Goal: Task Accomplishment & Management: Manage account settings

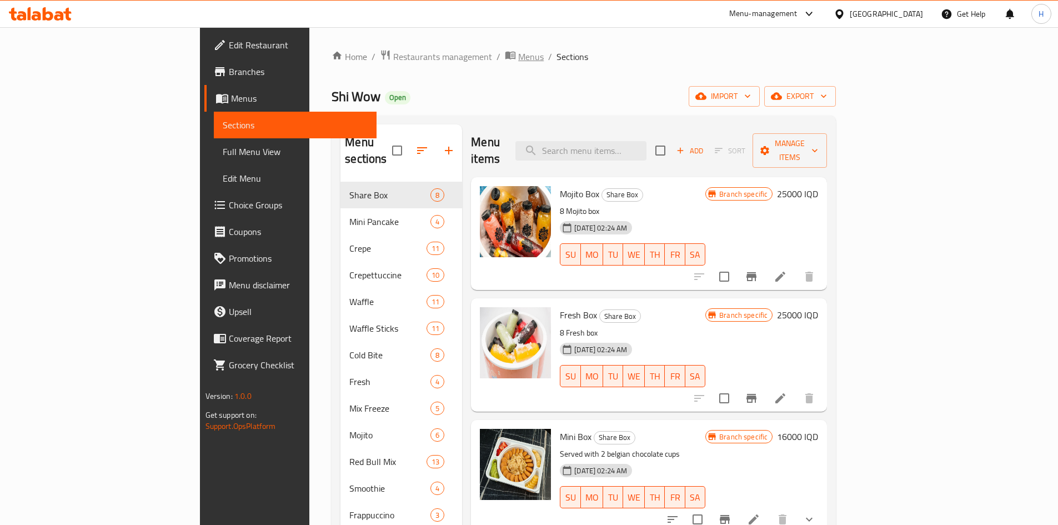
click at [518, 58] on span "Menus" at bounding box center [531, 56] width 26 height 13
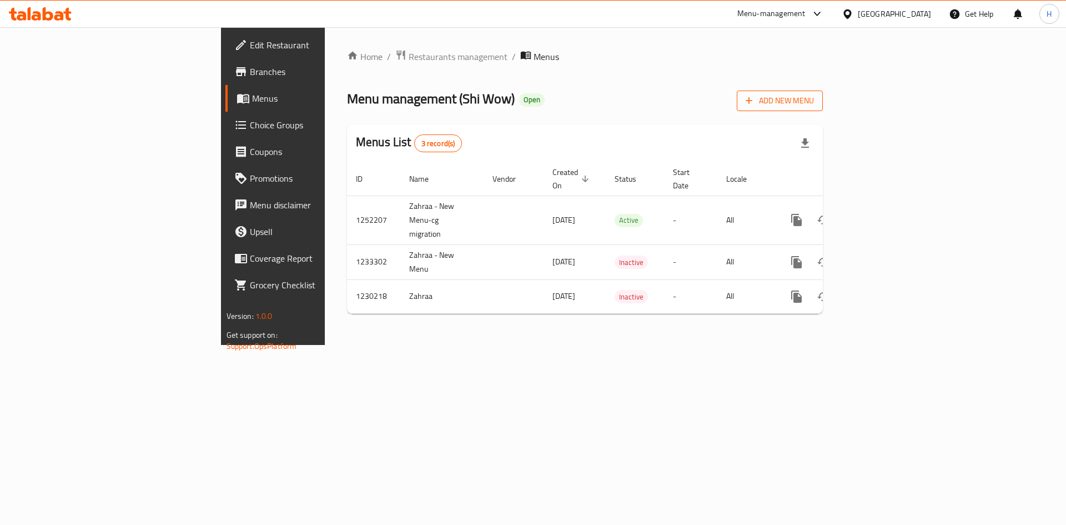
click at [814, 98] on span "Add New Menu" at bounding box center [780, 101] width 68 height 14
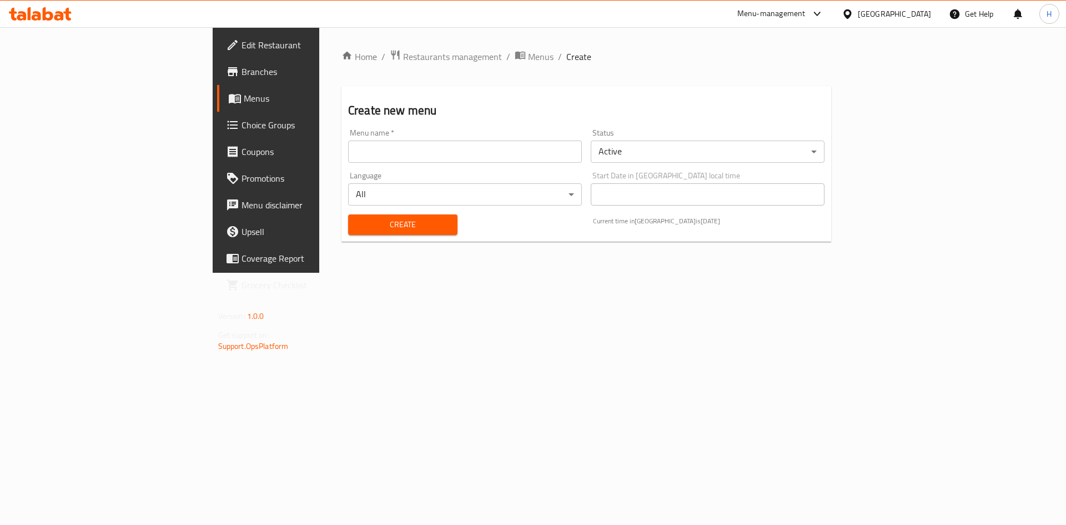
click at [352, 148] on input "text" at bounding box center [465, 151] width 234 height 22
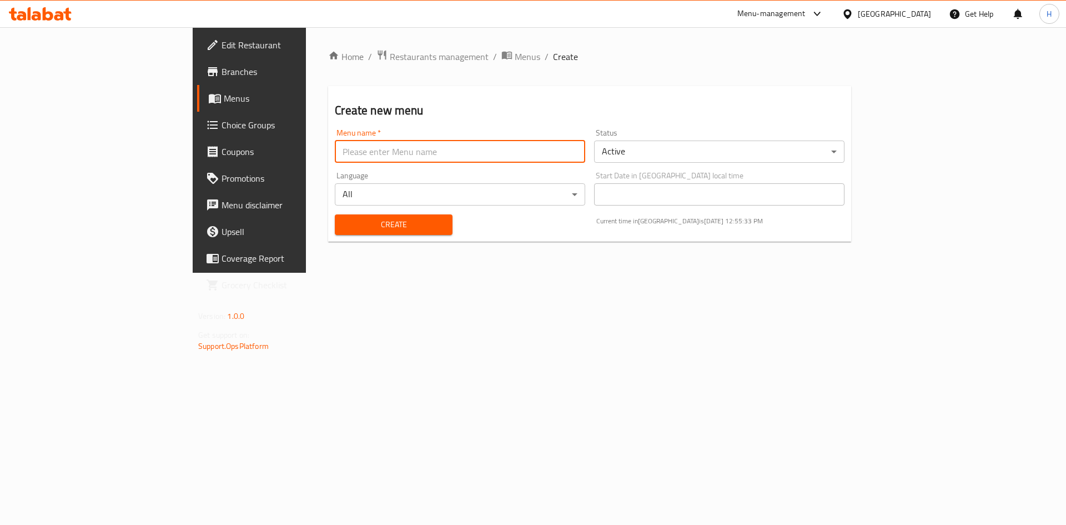
type input "[PERSON_NAME]"
click at [665, 153] on body "​ Menu-management [GEOGRAPHIC_DATA] Get Help H Edit Restaurant Branches Menus C…" at bounding box center [533, 276] width 1066 height 498
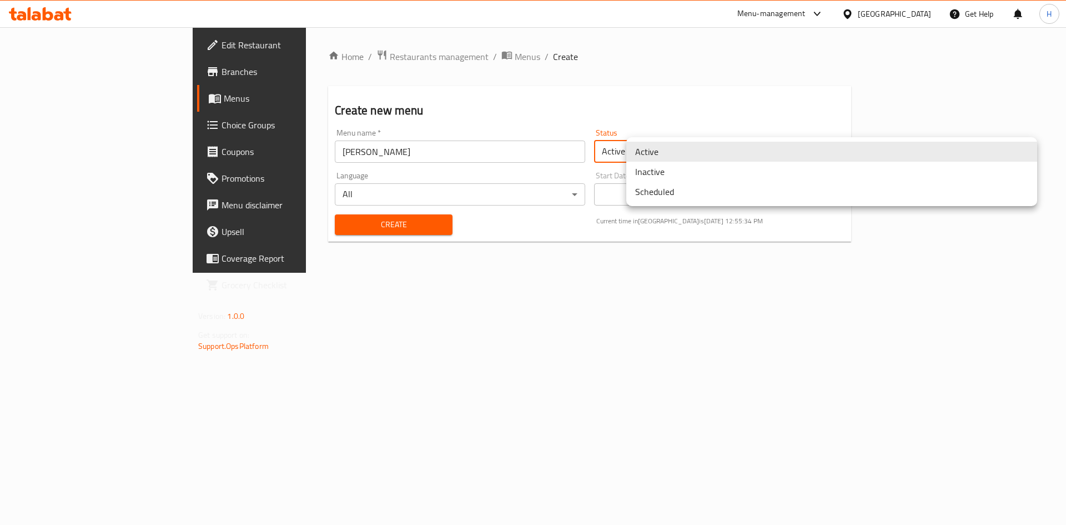
click at [675, 174] on li "Inactive" at bounding box center [831, 172] width 411 height 20
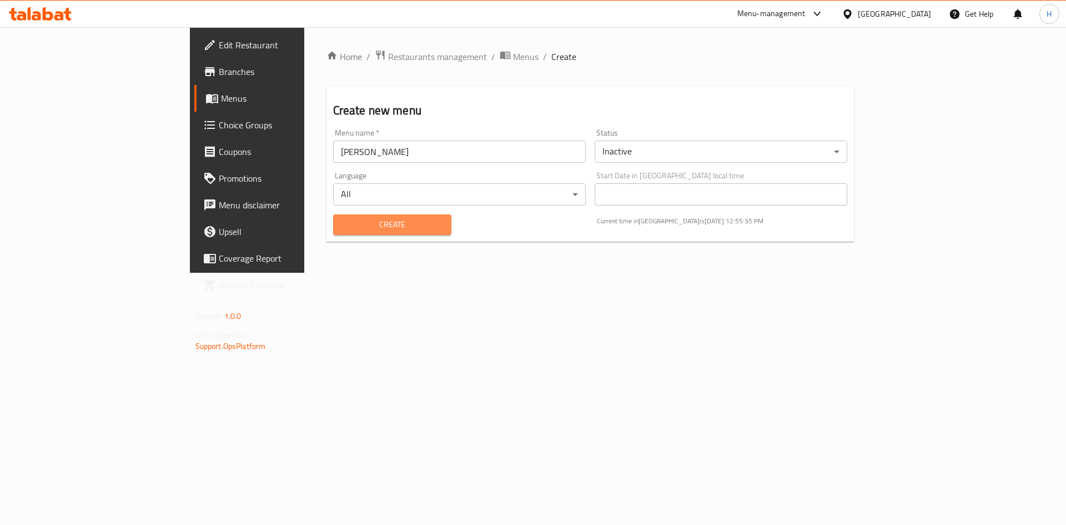
click at [342, 220] on span "Create" at bounding box center [392, 225] width 101 height 14
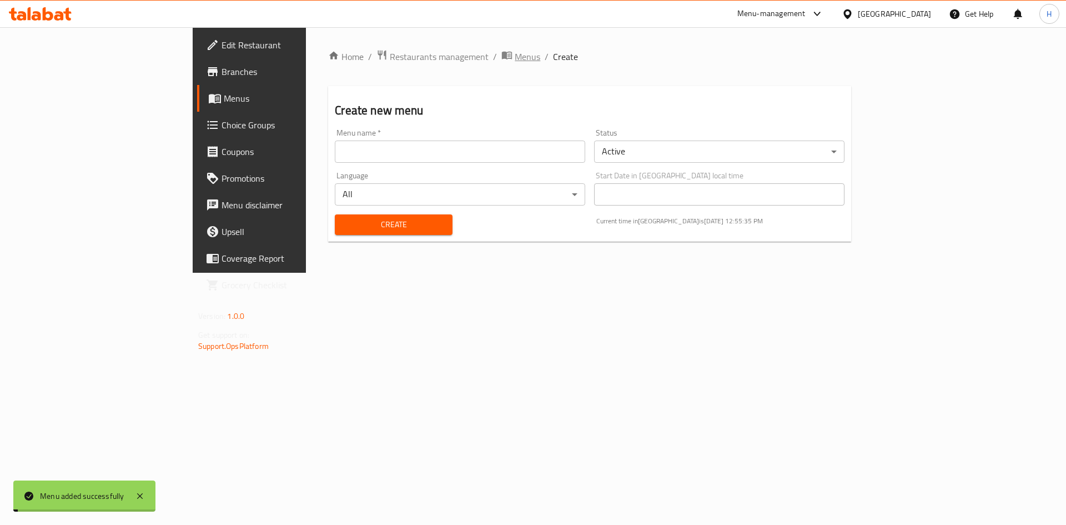
click at [515, 58] on span "Menus" at bounding box center [528, 56] width 26 height 13
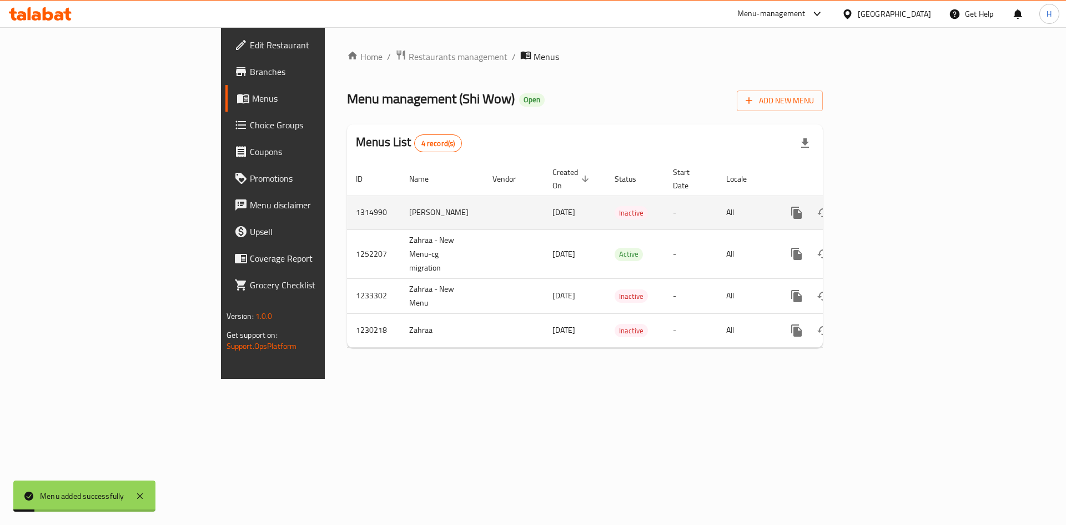
click at [890, 202] on link "enhanced table" at bounding box center [876, 212] width 27 height 27
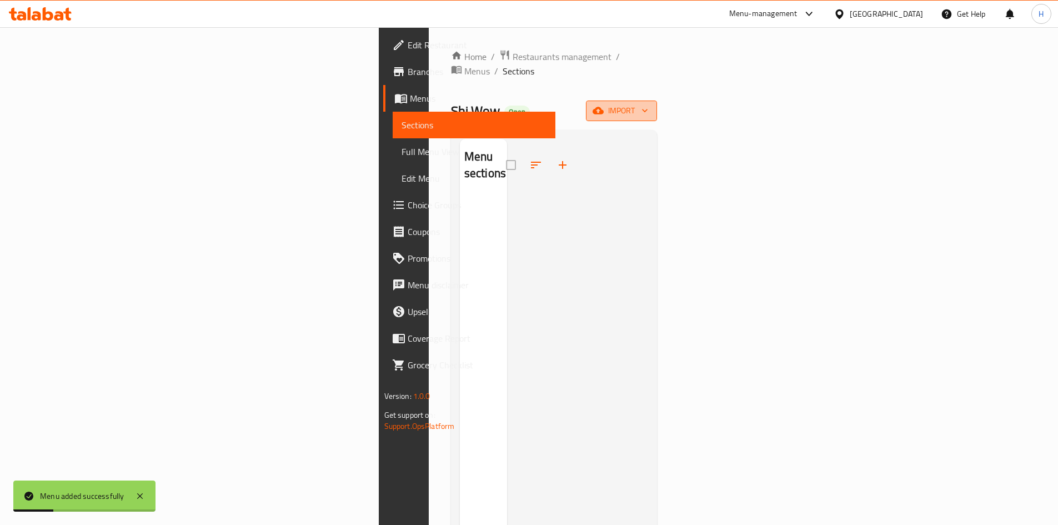
click at [648, 104] on span "import" at bounding box center [621, 111] width 53 height 14
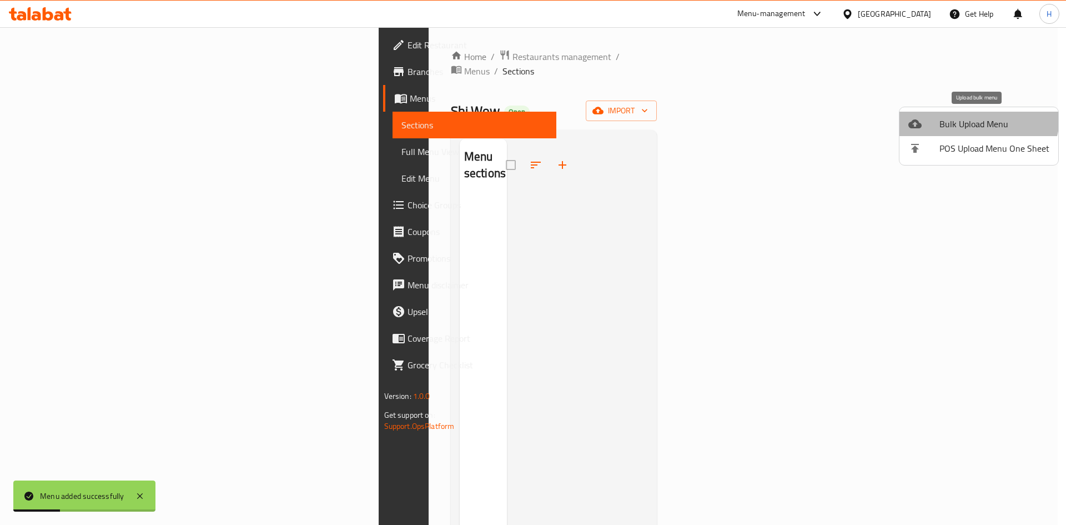
click at [968, 114] on li "Bulk Upload Menu" at bounding box center [979, 124] width 159 height 24
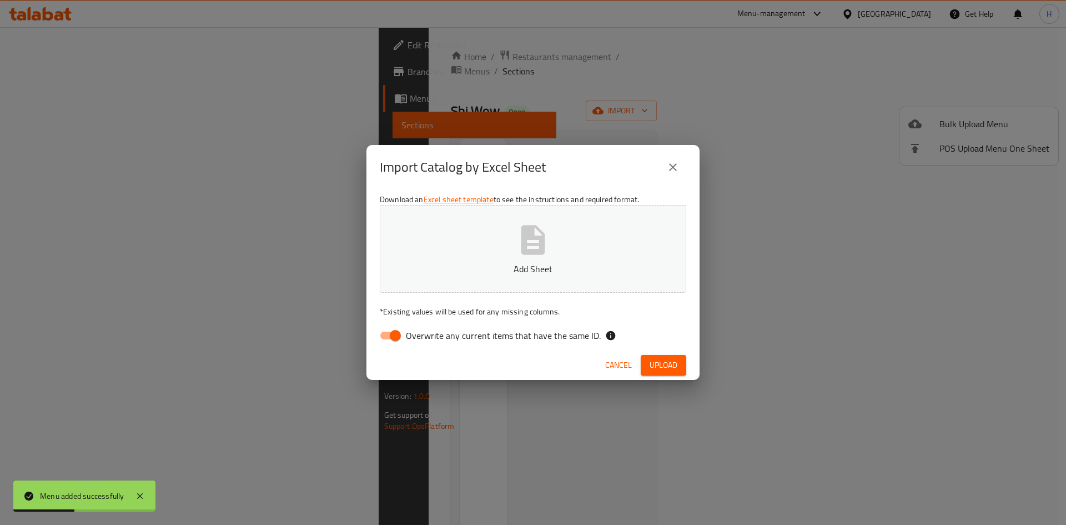
click at [392, 336] on input "Overwrite any current items that have the same ID." at bounding box center [395, 335] width 63 height 21
checkbox input "false"
click at [500, 250] on button "Add Sheet" at bounding box center [533, 249] width 307 height 88
click at [663, 359] on span "Upload" at bounding box center [664, 365] width 28 height 14
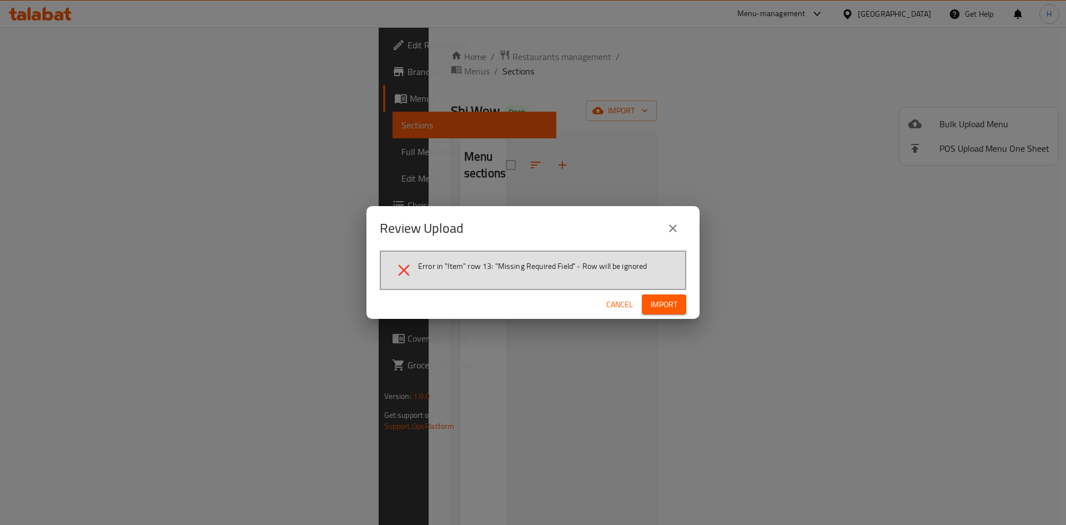
click at [613, 300] on span "Cancel" at bounding box center [619, 305] width 27 height 14
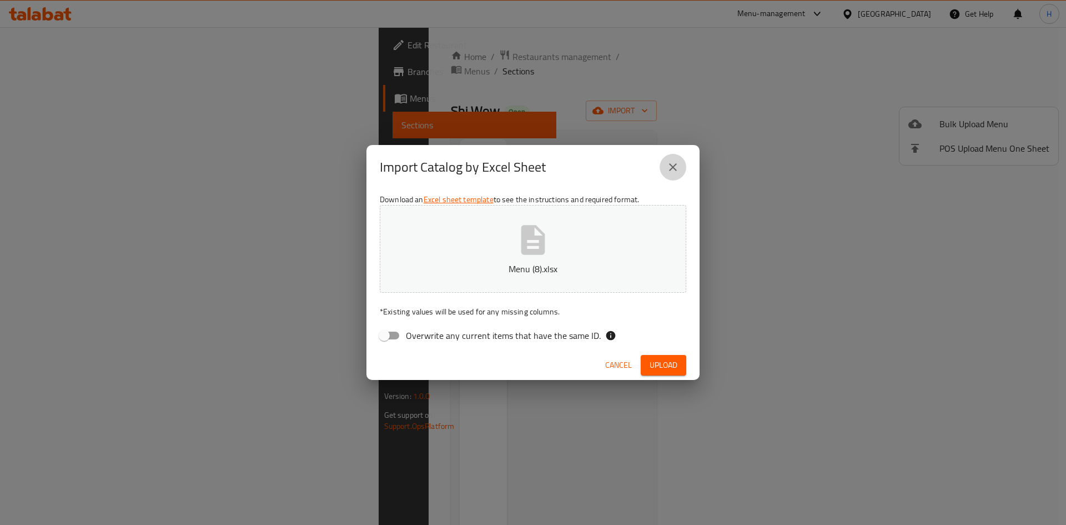
click at [675, 163] on icon "close" at bounding box center [672, 166] width 13 height 13
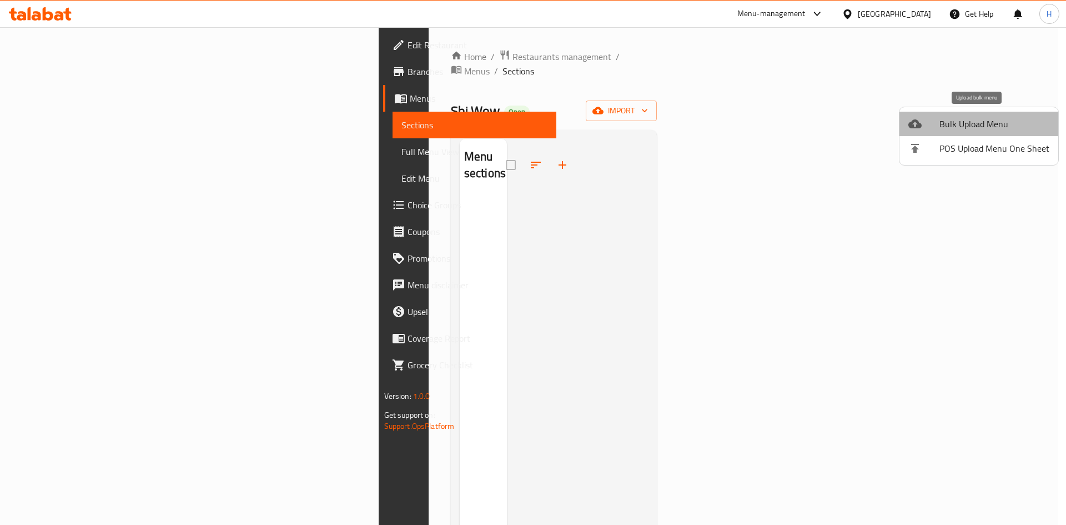
click at [982, 118] on span "Bulk Upload Menu" at bounding box center [995, 123] width 110 height 13
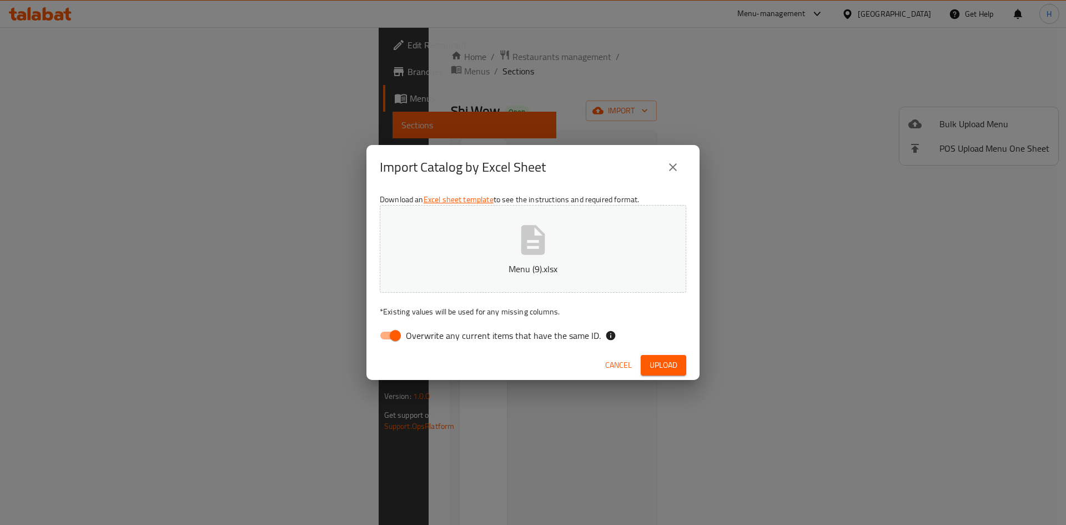
click at [391, 339] on input "Overwrite any current items that have the same ID." at bounding box center [395, 335] width 63 height 21
checkbox input "false"
drag, startPoint x: 672, startPoint y: 163, endPoint x: 743, endPoint y: 155, distance: 71.0
click at [675, 164] on icon "close" at bounding box center [672, 166] width 13 height 13
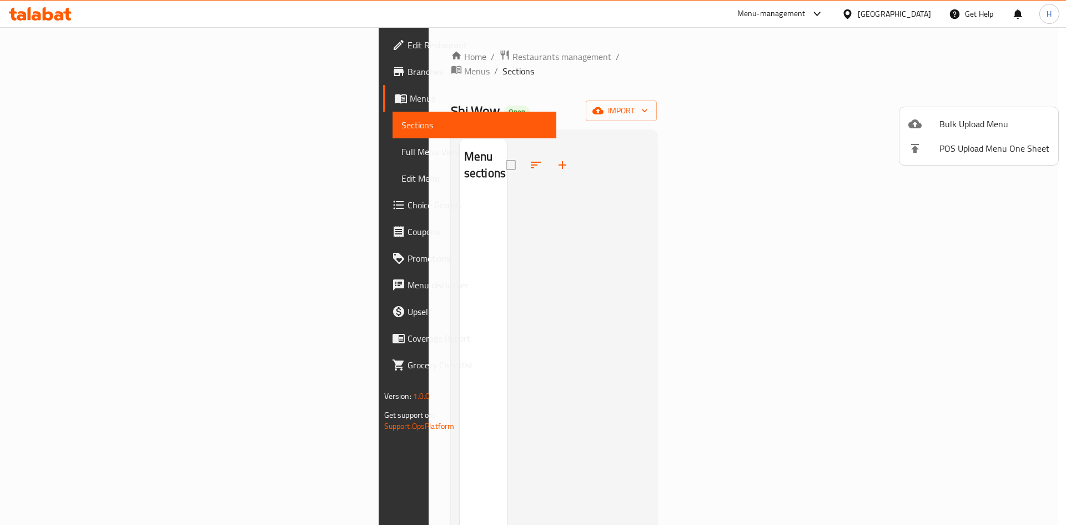
click at [606, 149] on div at bounding box center [533, 262] width 1066 height 525
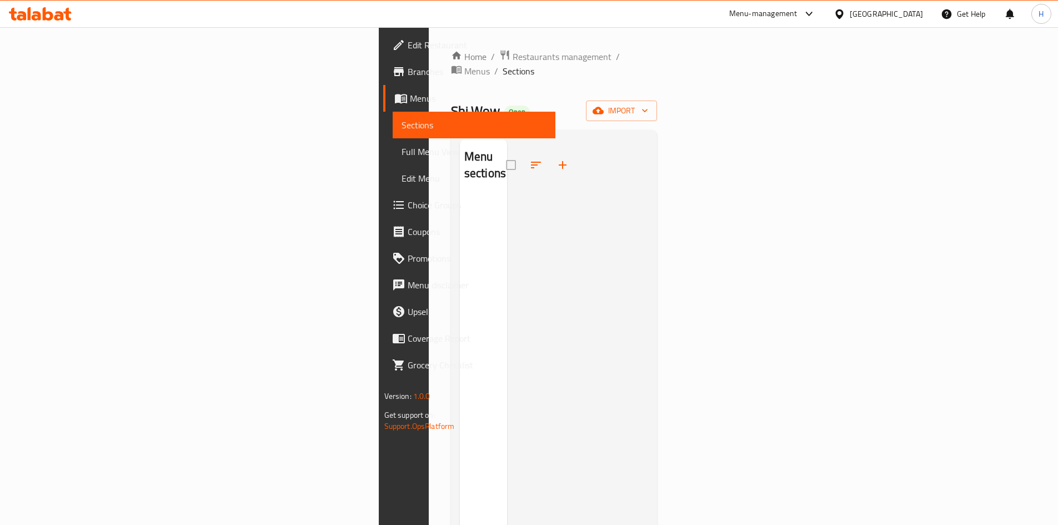
click at [657, 79] on div "Home / Restaurants management / Menus / Sections Shi Wow Open import Menu secti…" at bounding box center [554, 360] width 207 height 623
click at [648, 104] on span "import" at bounding box center [621, 111] width 53 height 14
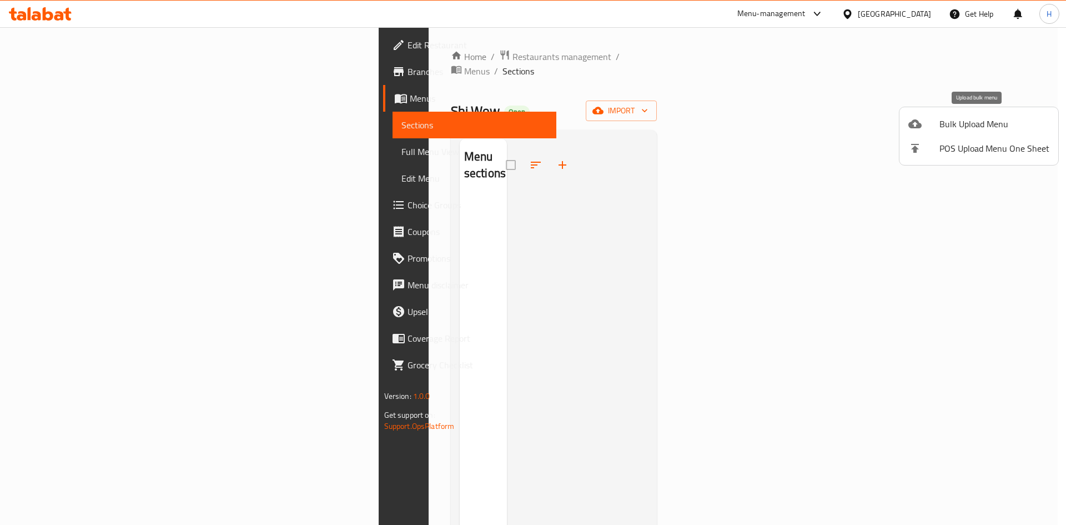
click at [951, 130] on span "Bulk Upload Menu" at bounding box center [995, 123] width 110 height 13
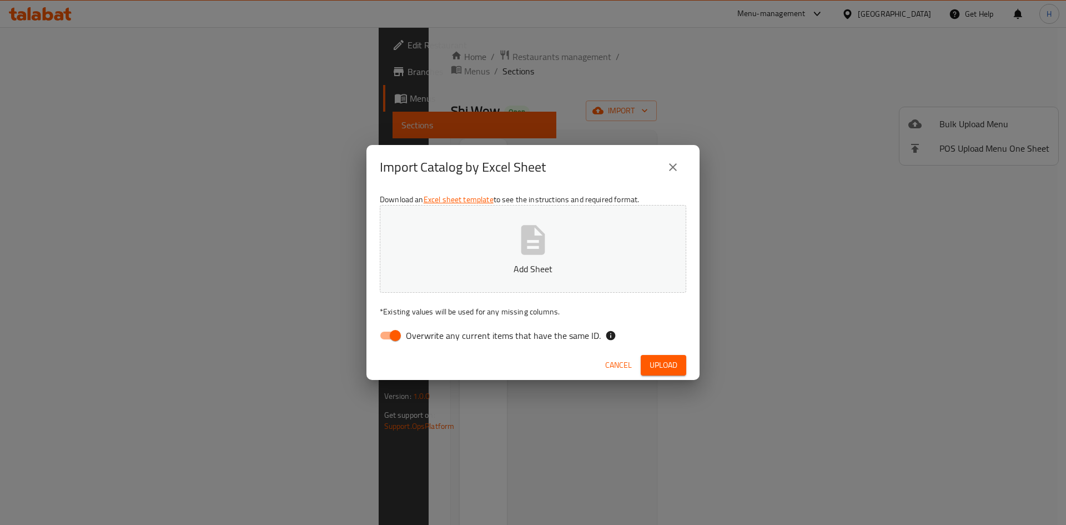
drag, startPoint x: 391, startPoint y: 337, endPoint x: 399, endPoint y: 325, distance: 13.9
click at [393, 333] on input "Overwrite any current items that have the same ID." at bounding box center [395, 335] width 63 height 21
checkbox input "false"
click at [685, 371] on button "Upload" at bounding box center [664, 365] width 46 height 21
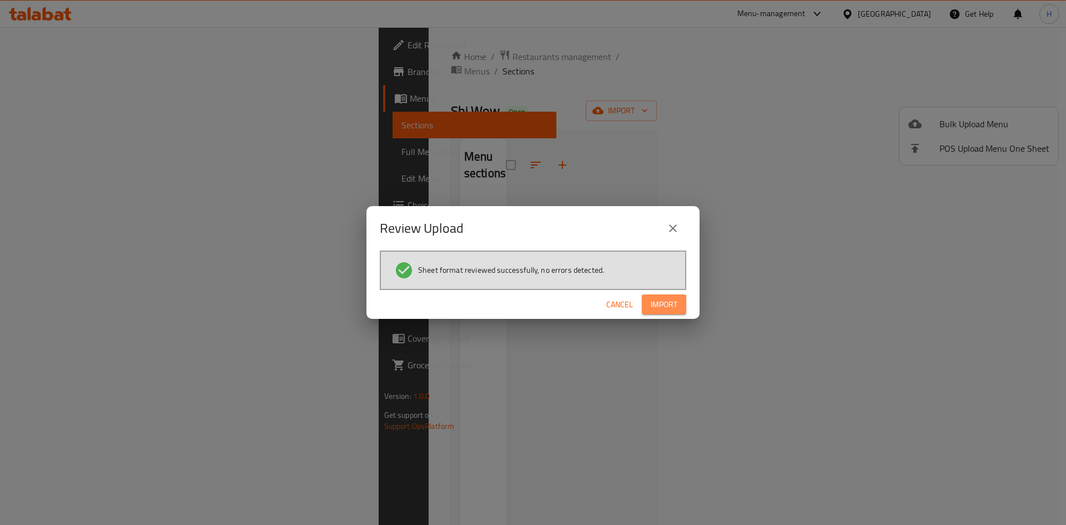
click at [664, 304] on span "Import" at bounding box center [664, 305] width 27 height 14
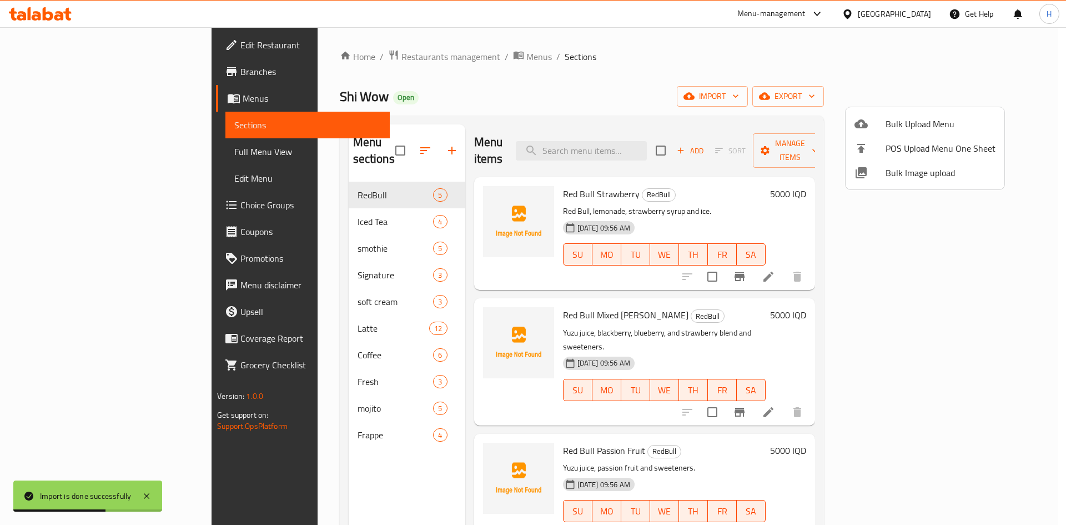
click at [608, 98] on div at bounding box center [533, 262] width 1066 height 525
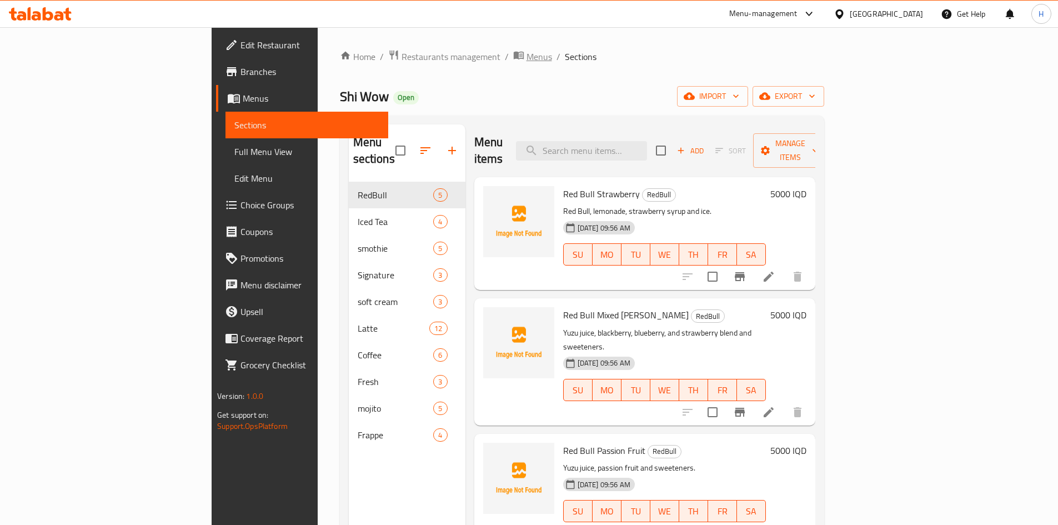
click at [513, 53] on icon "breadcrumb" at bounding box center [518, 56] width 10 height 8
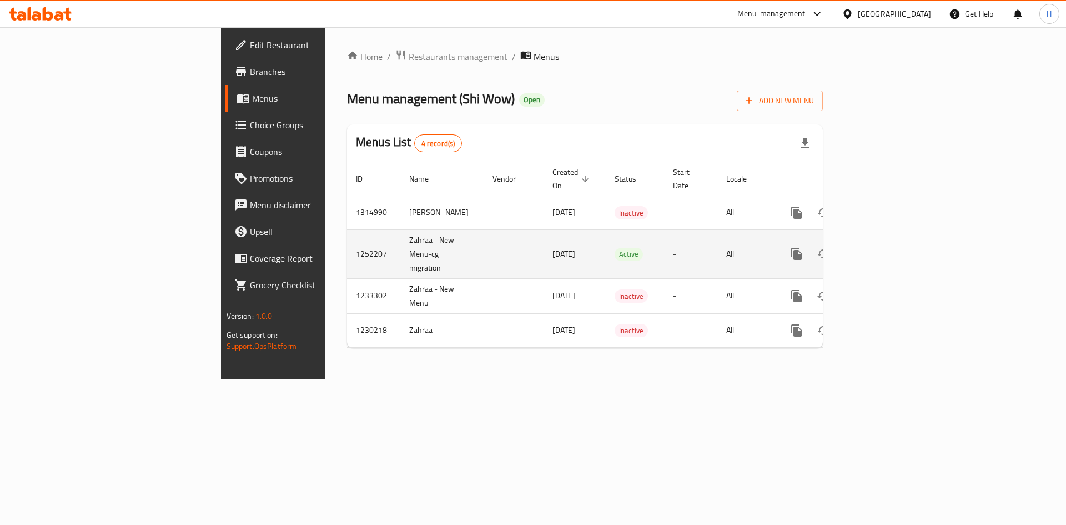
click at [882, 249] on icon "enhanced table" at bounding box center [877, 254] width 10 height 10
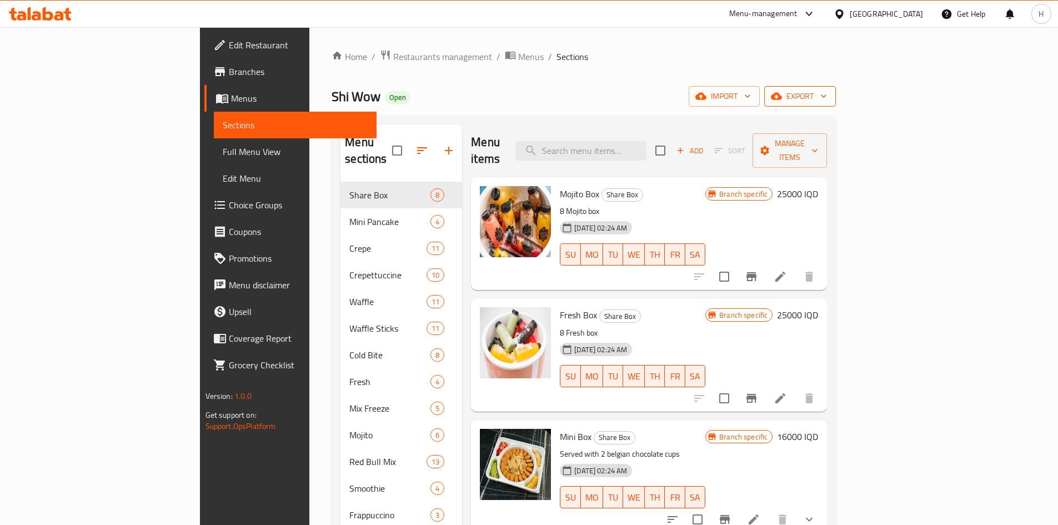
click at [827, 102] on span "export" at bounding box center [800, 96] width 54 height 14
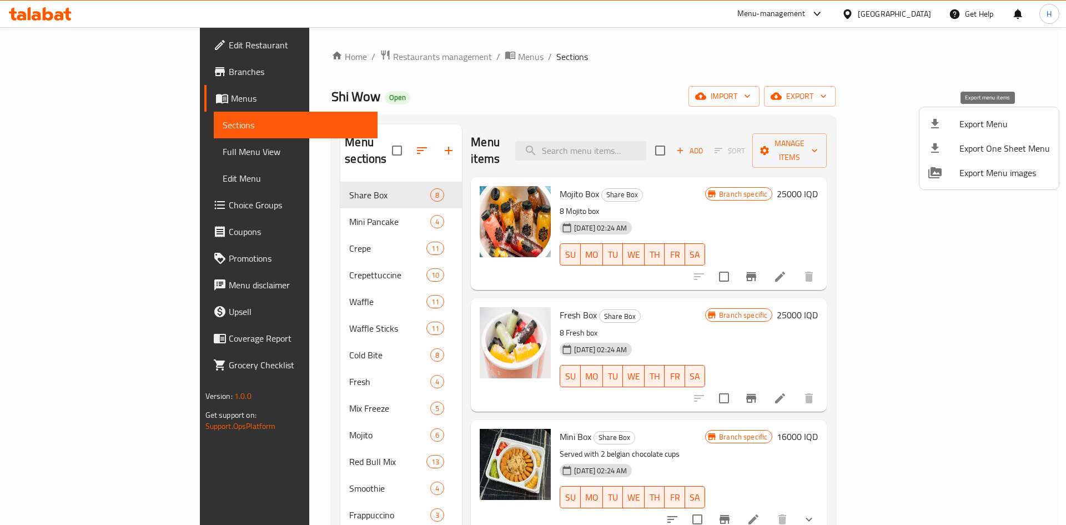
click at [970, 122] on span "Export Menu" at bounding box center [1005, 123] width 91 height 13
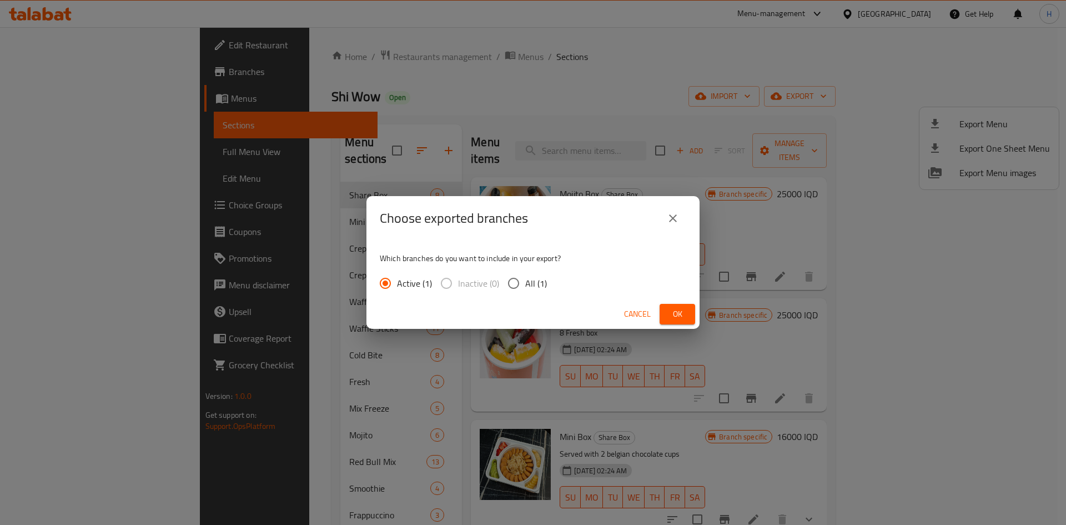
click at [661, 314] on button "Ok" at bounding box center [678, 314] width 36 height 21
